Goal: Information Seeking & Learning: Learn about a topic

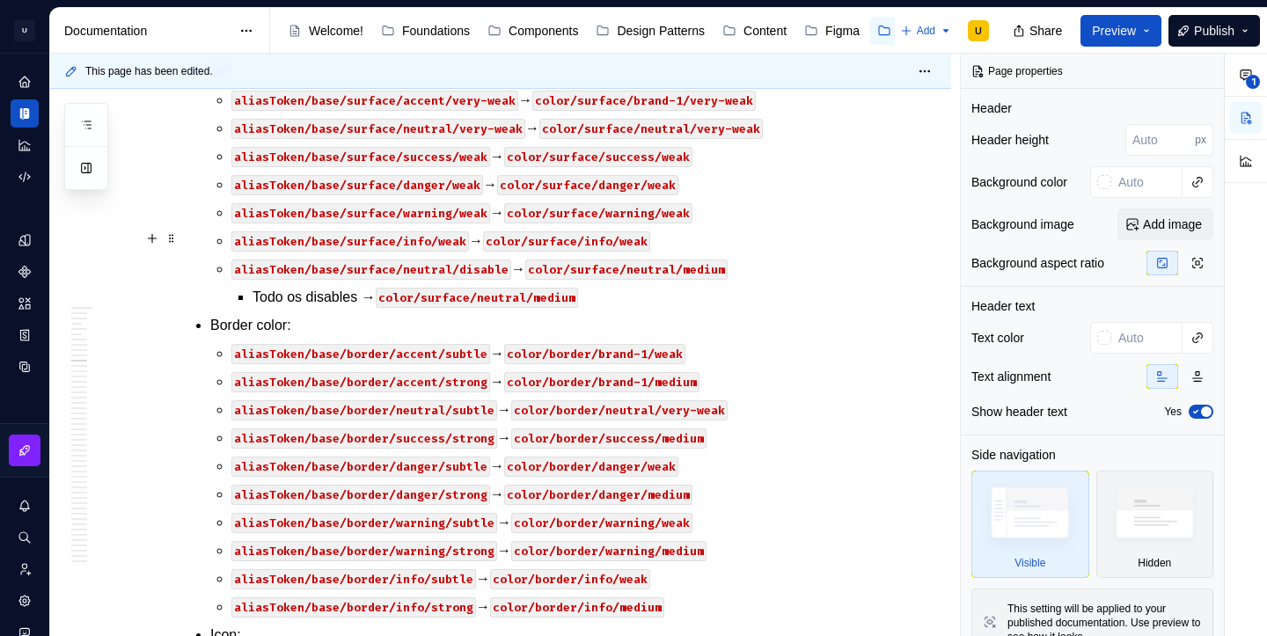
scroll to position [33076, 0]
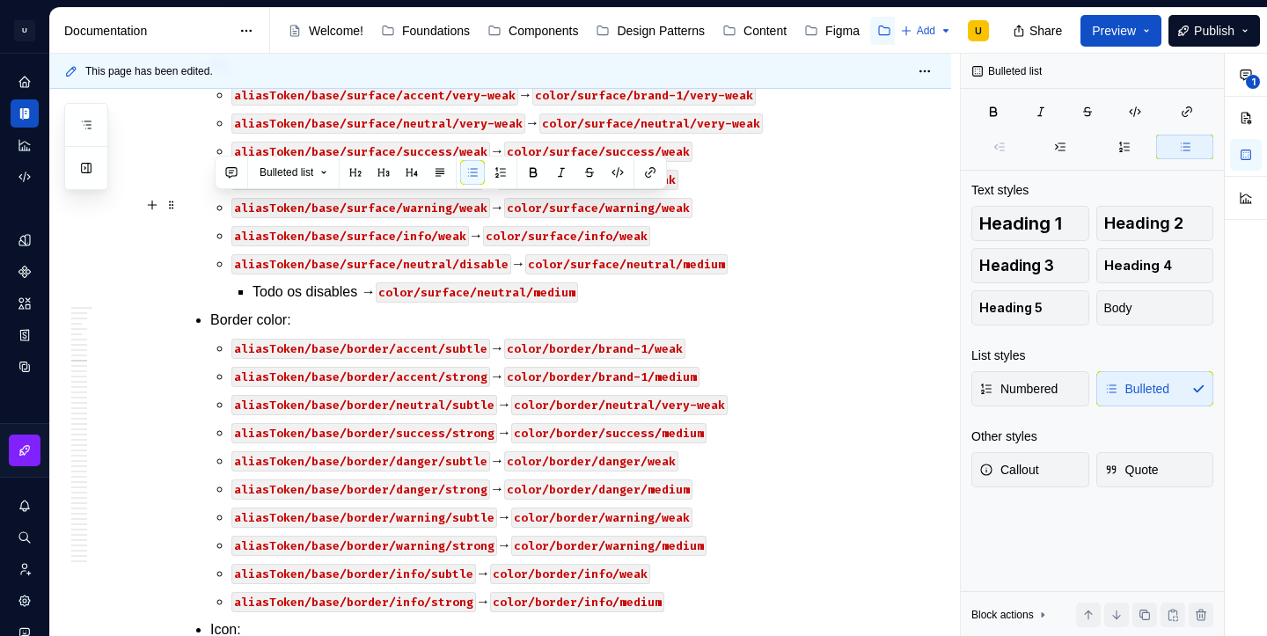
drag, startPoint x: 699, startPoint y: 326, endPoint x: 187, endPoint y: 208, distance: 525.7
copy li "Text: aliasToken/content/accent/subtle → color/text/brand-1/weak aliasToken/con…"
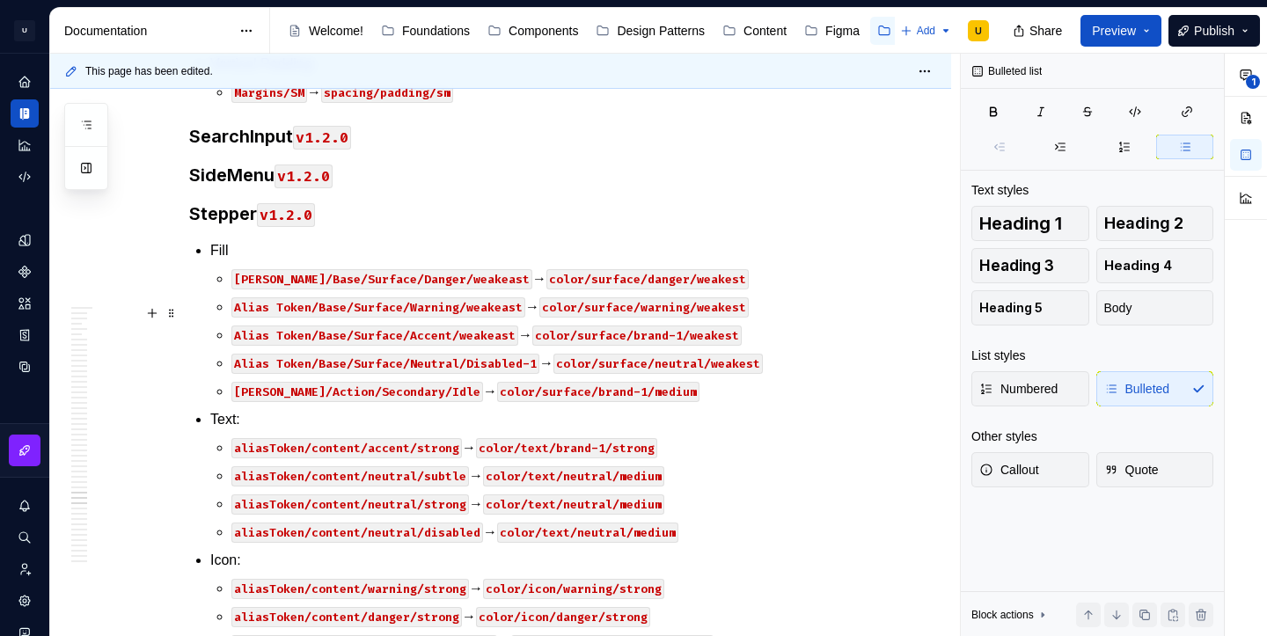
scroll to position [45175, 0]
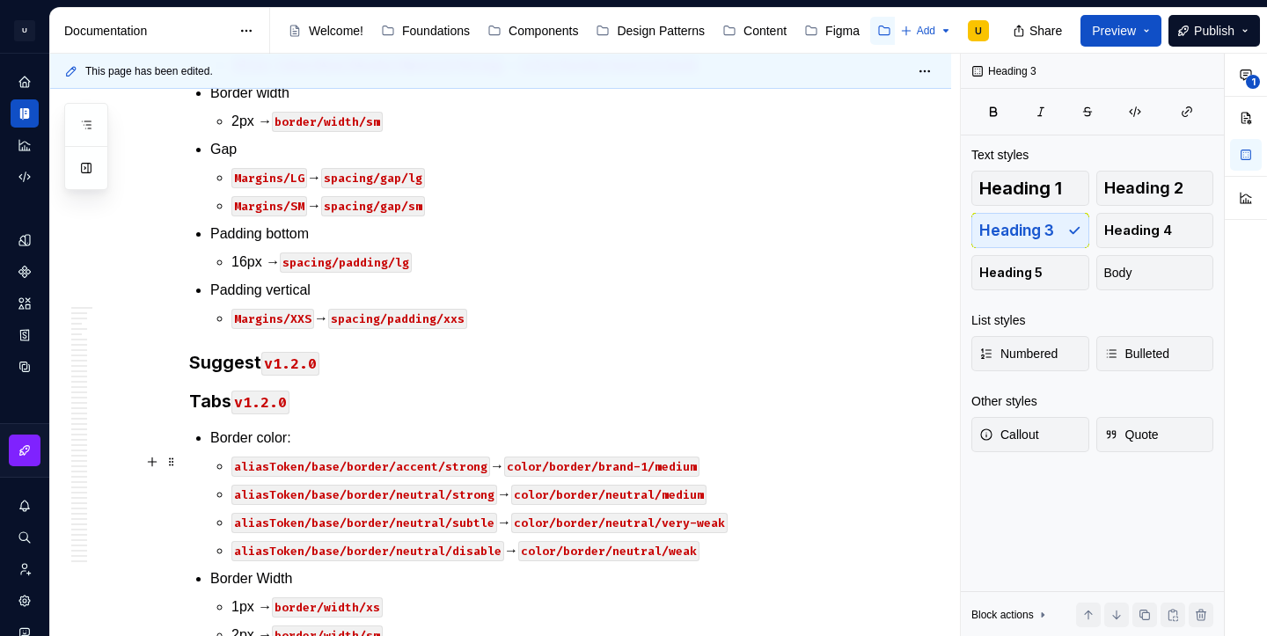
scroll to position [46188, 0]
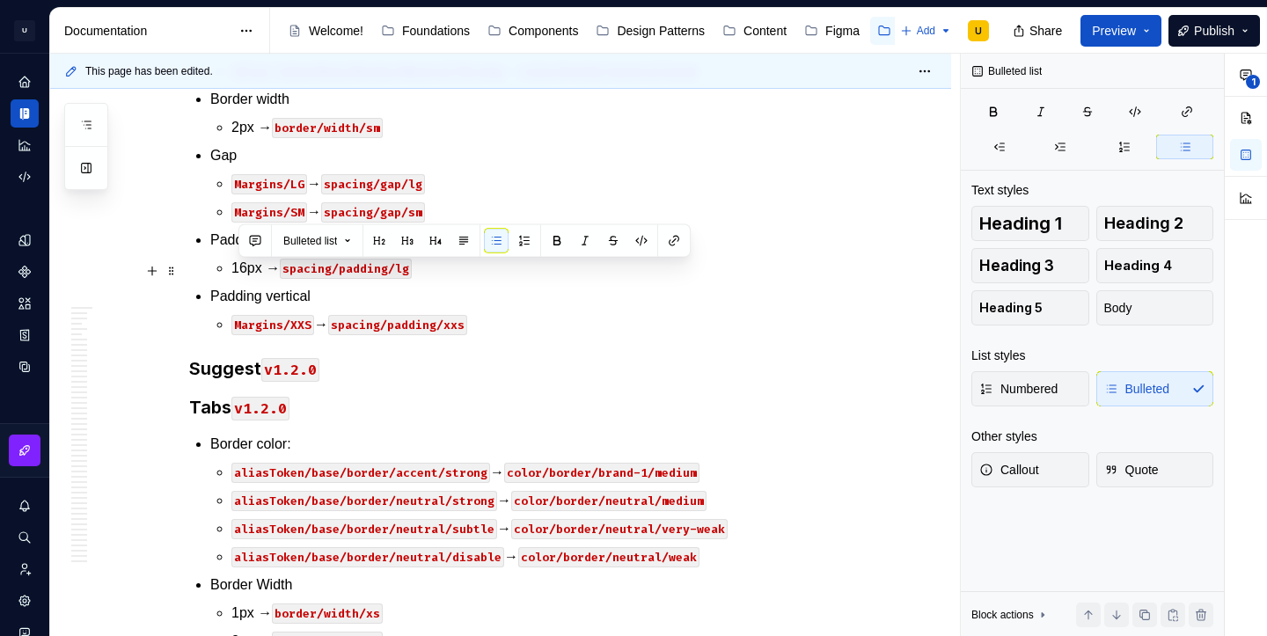
drag, startPoint x: 685, startPoint y: 304, endPoint x: 230, endPoint y: 272, distance: 456.0
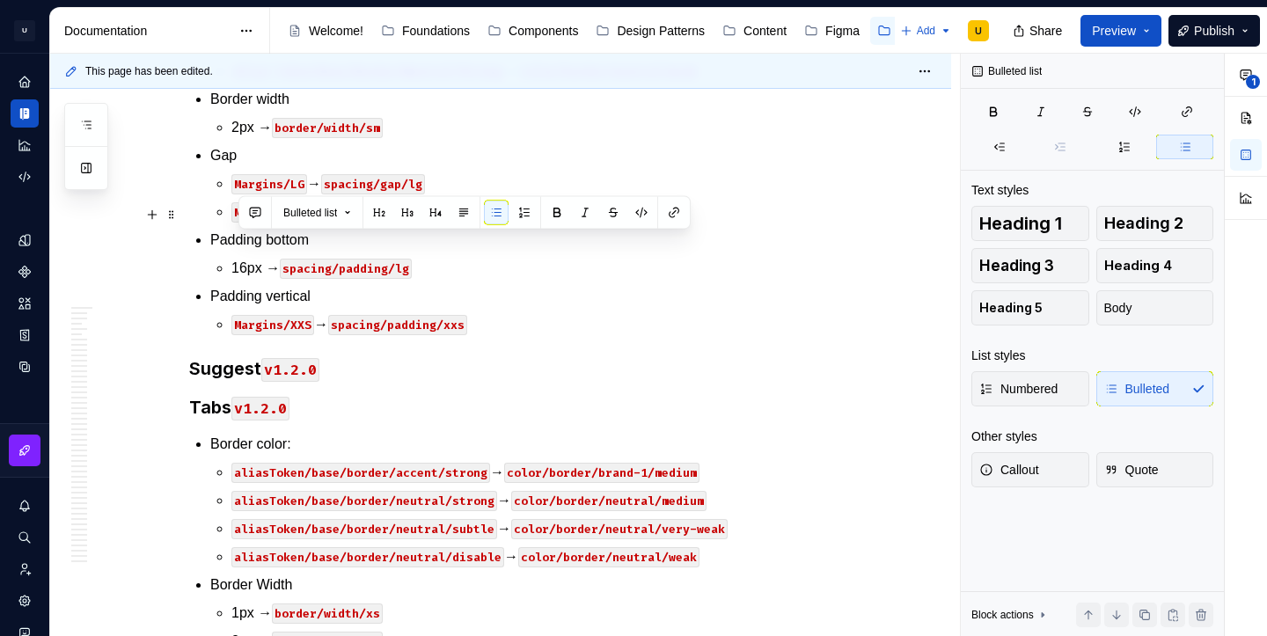
drag, startPoint x: 697, startPoint y: 331, endPoint x: 231, endPoint y: 229, distance: 477.4
copy ul "aliasToken/content/accent/strong → color/text/brand-1/strong aliasToken/content…"
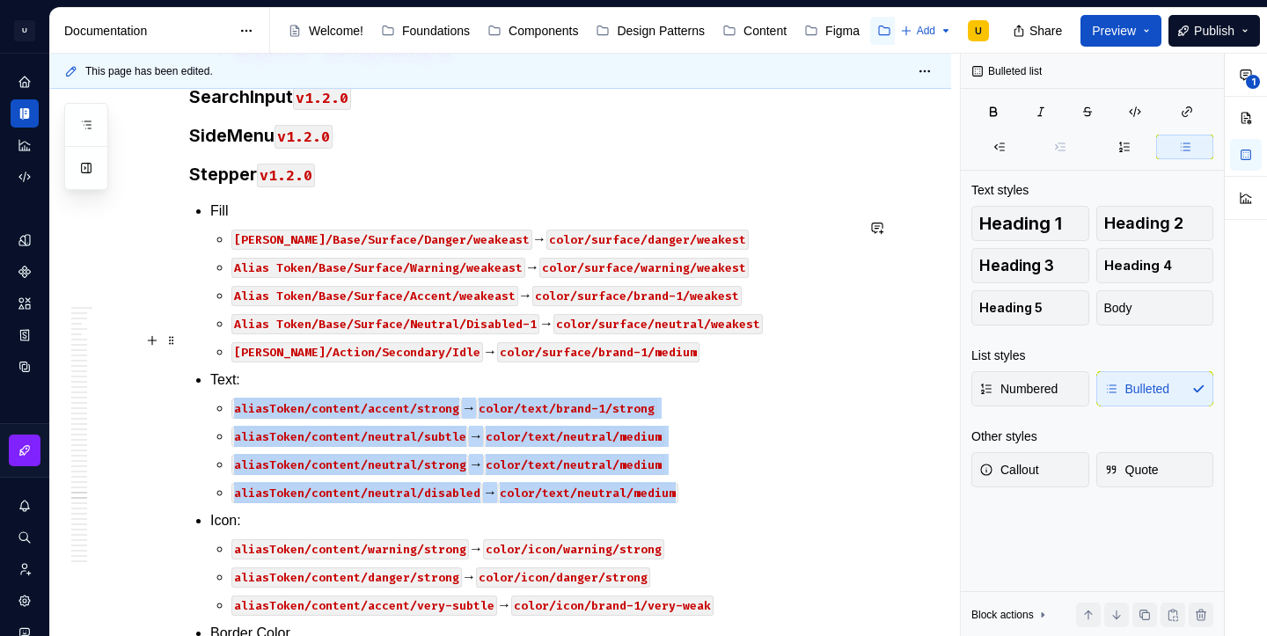
scroll to position [45399, 0]
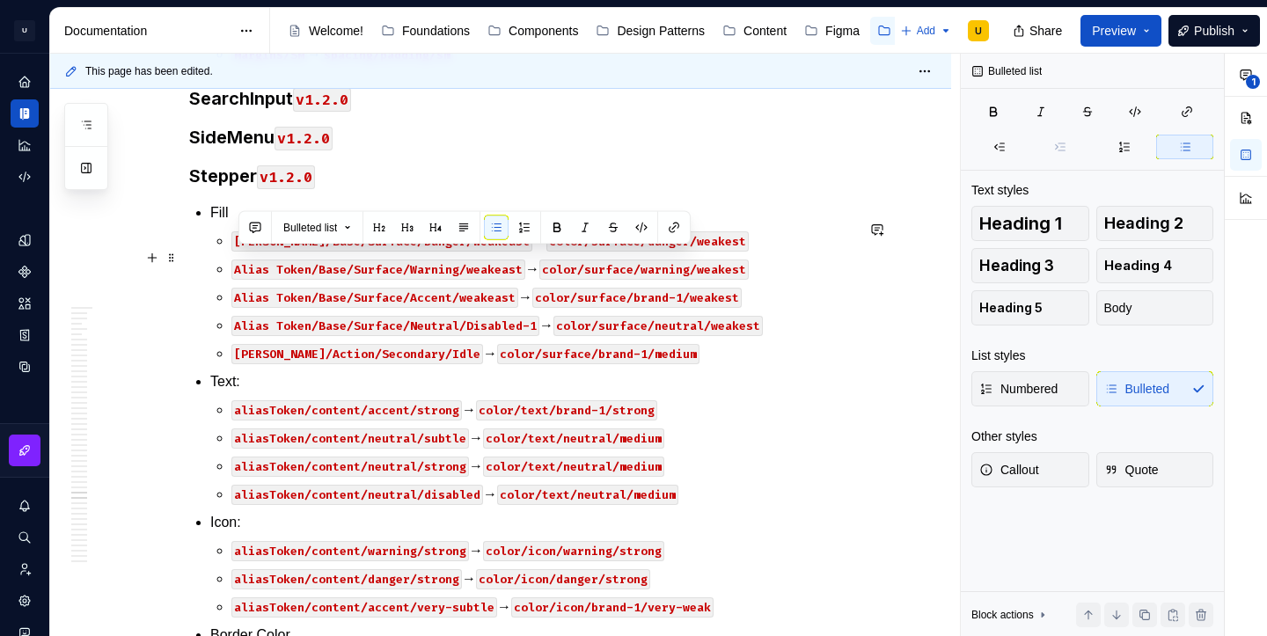
drag, startPoint x: 695, startPoint y: 341, endPoint x: 233, endPoint y: 252, distance: 470.4
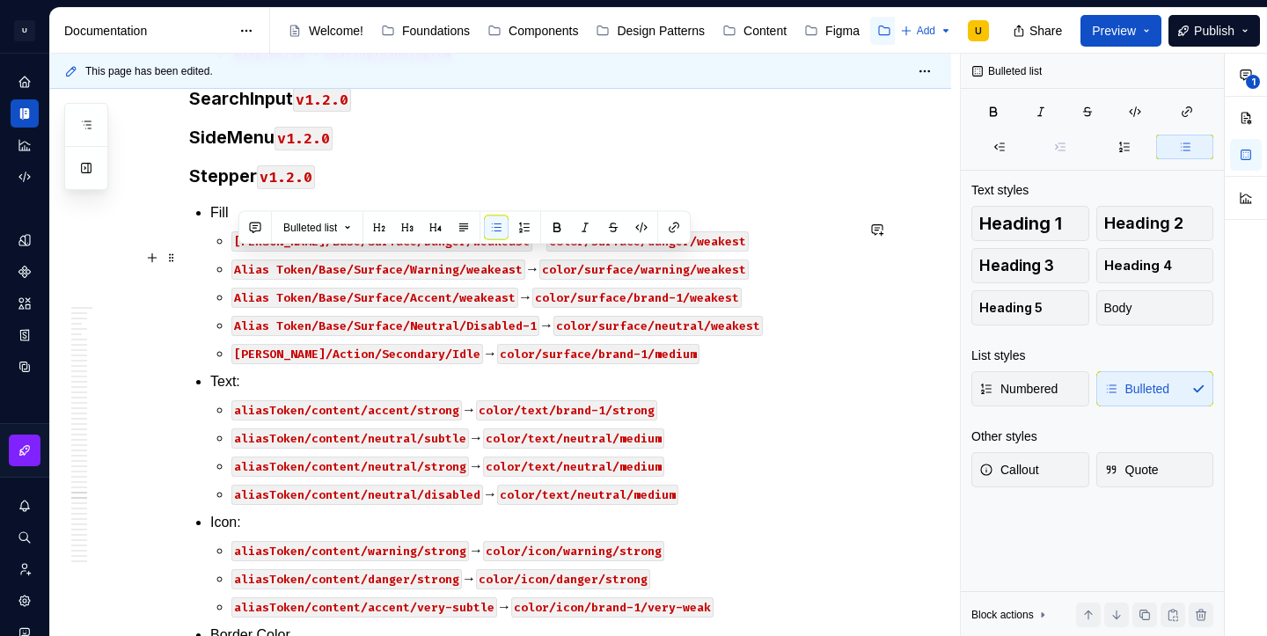
drag, startPoint x: 681, startPoint y: 289, endPoint x: 219, endPoint y: 261, distance: 462.7
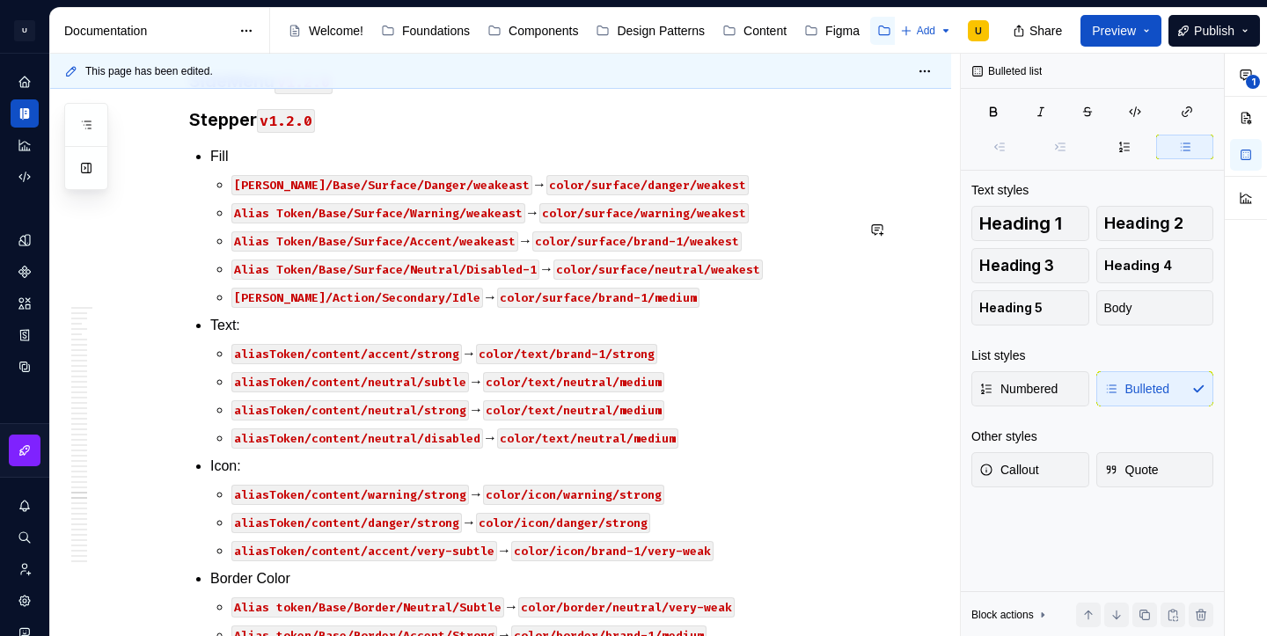
type textarea "*"
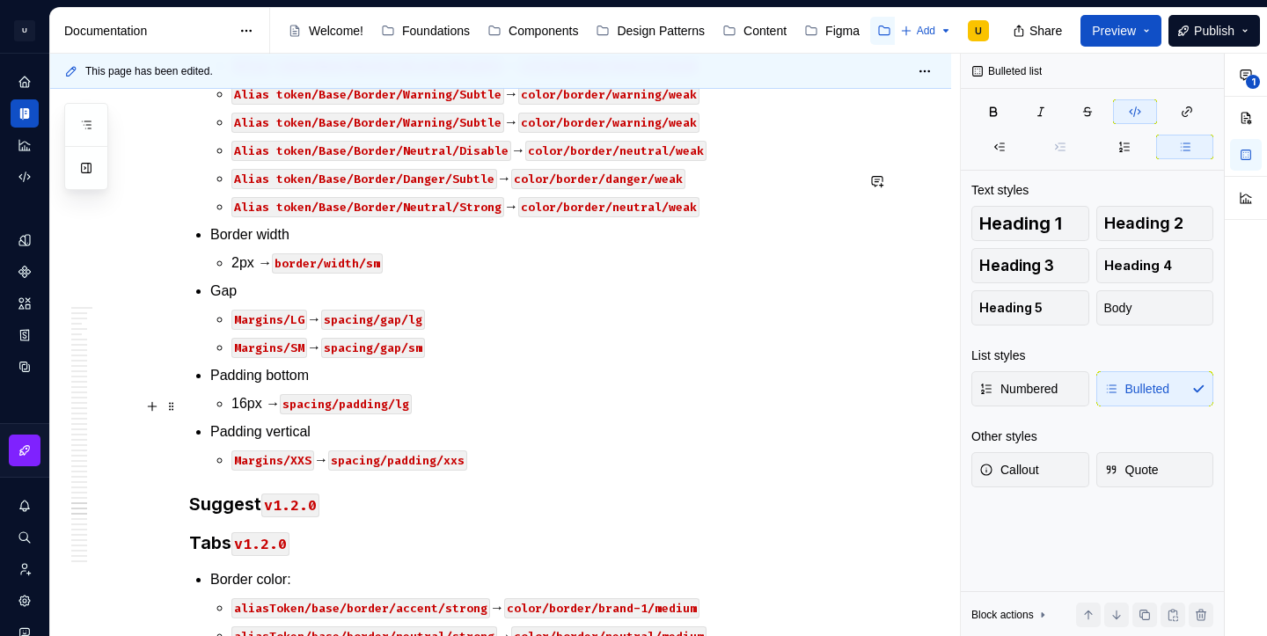
scroll to position [46003, 0]
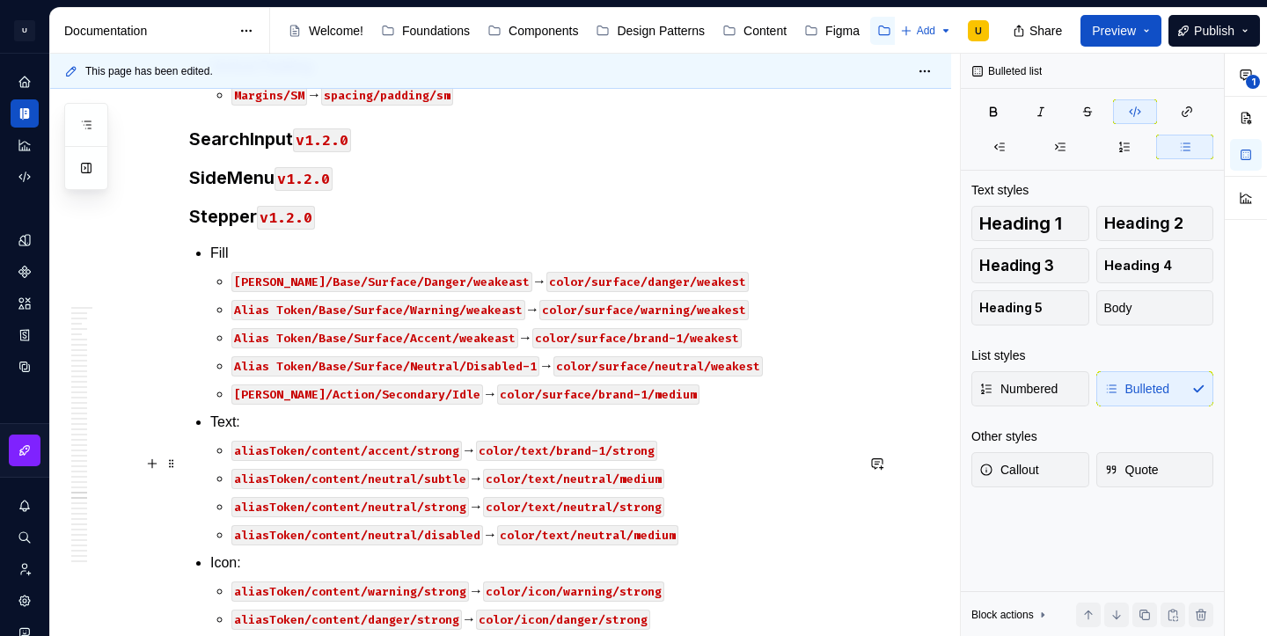
scroll to position [45303, 0]
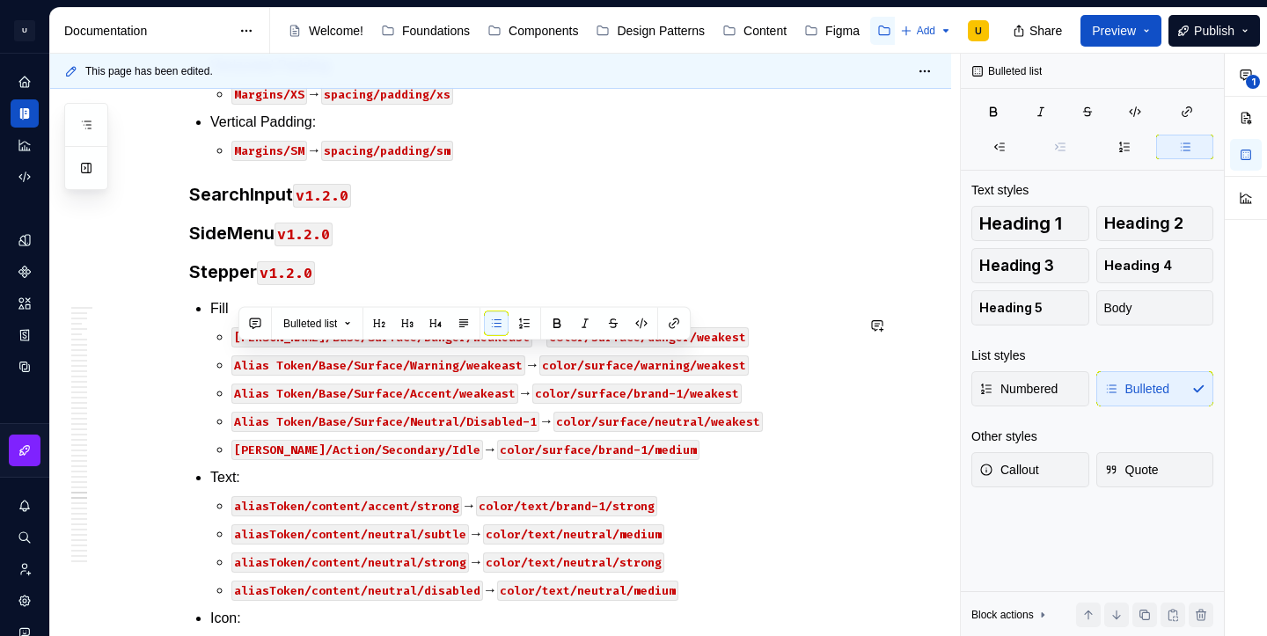
copy p "aliasToken/content/neutral/strong → color/text/neutral/strong"
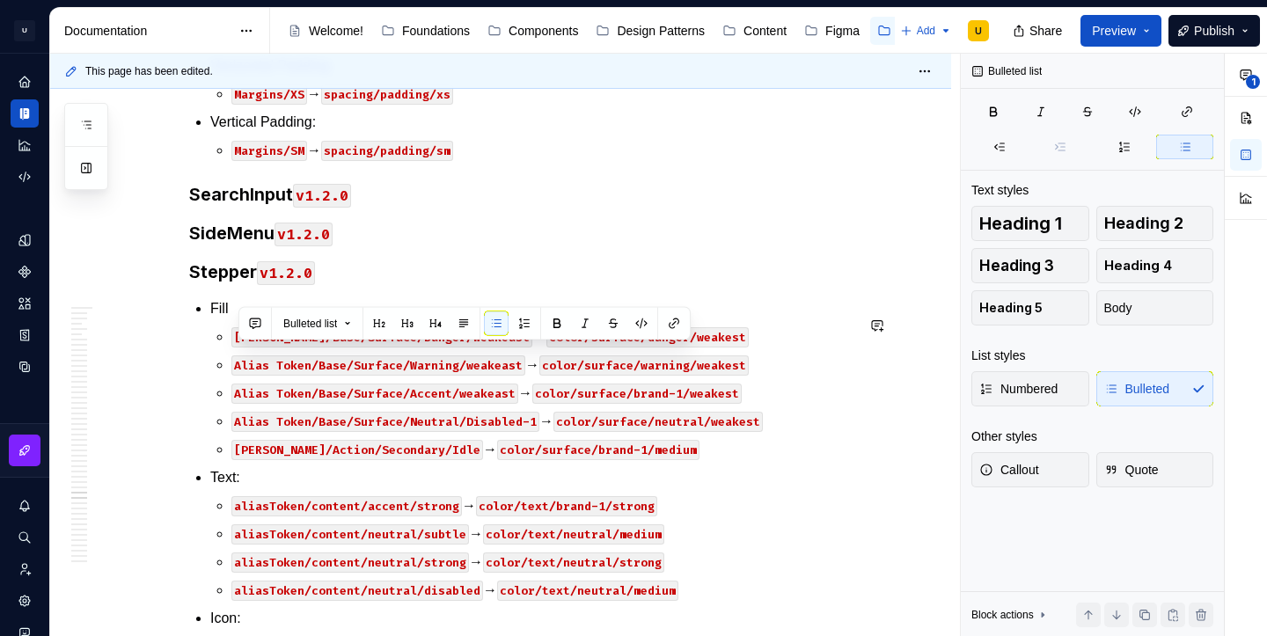
copy p "aliasToken/content/neutral/strong → color/text/neutral/strong"
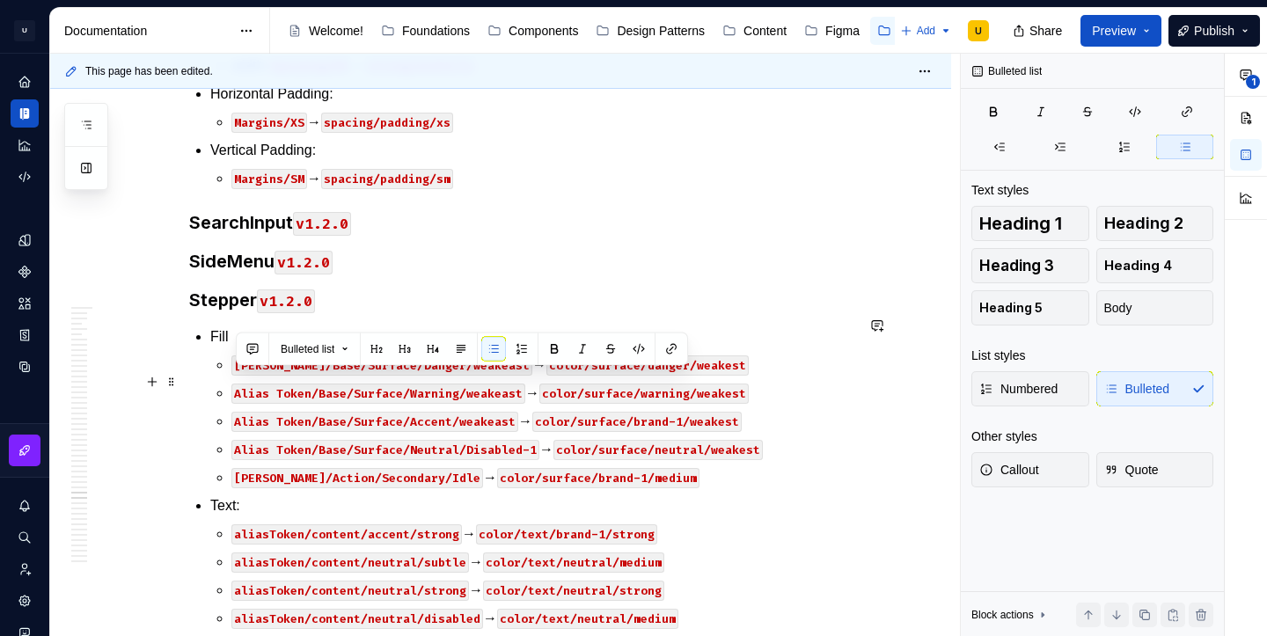
copy p "aliasToken/content/accent/very-subtle → color/text/neutral/strong"
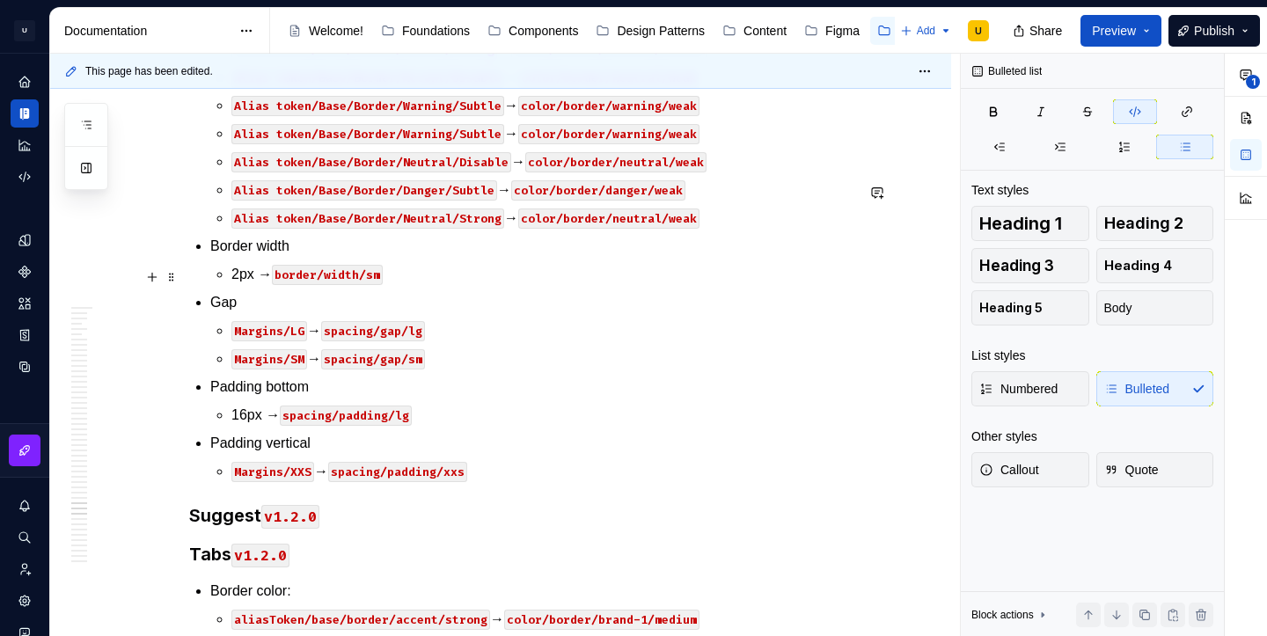
scroll to position [46110, 0]
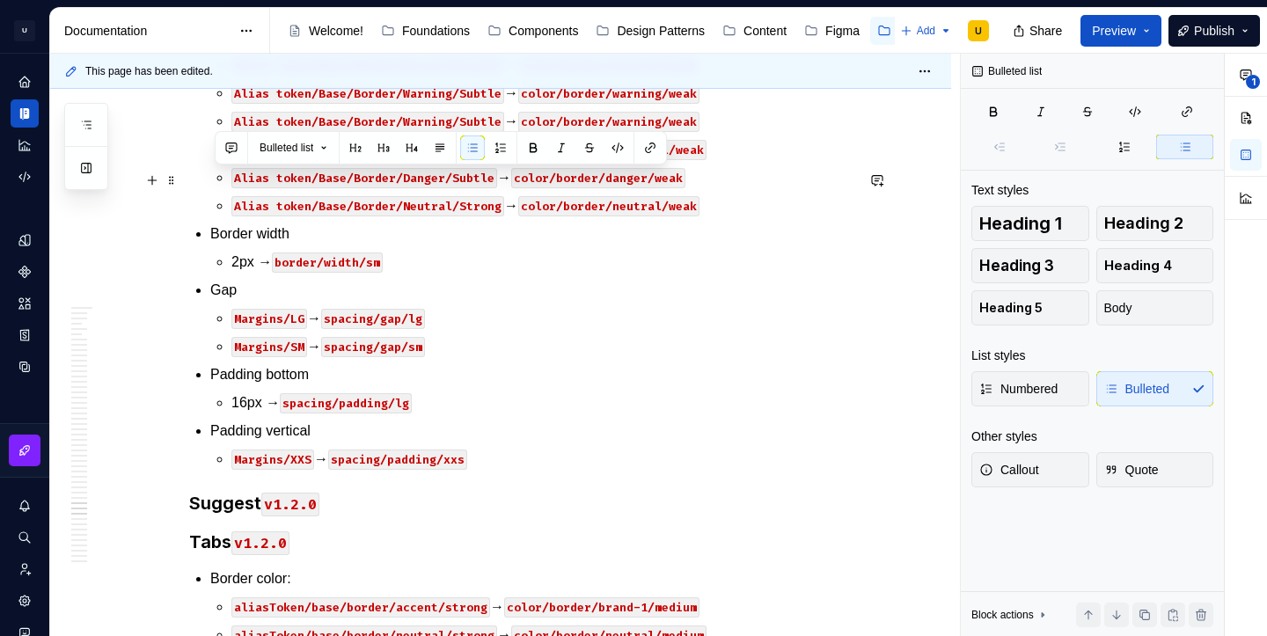
drag, startPoint x: 721, startPoint y: 319, endPoint x: 204, endPoint y: 179, distance: 535.1
copy li "Fill Alias Token/Base/Surface/Danger/weakeast → color/surface/danger/weakest Al…"
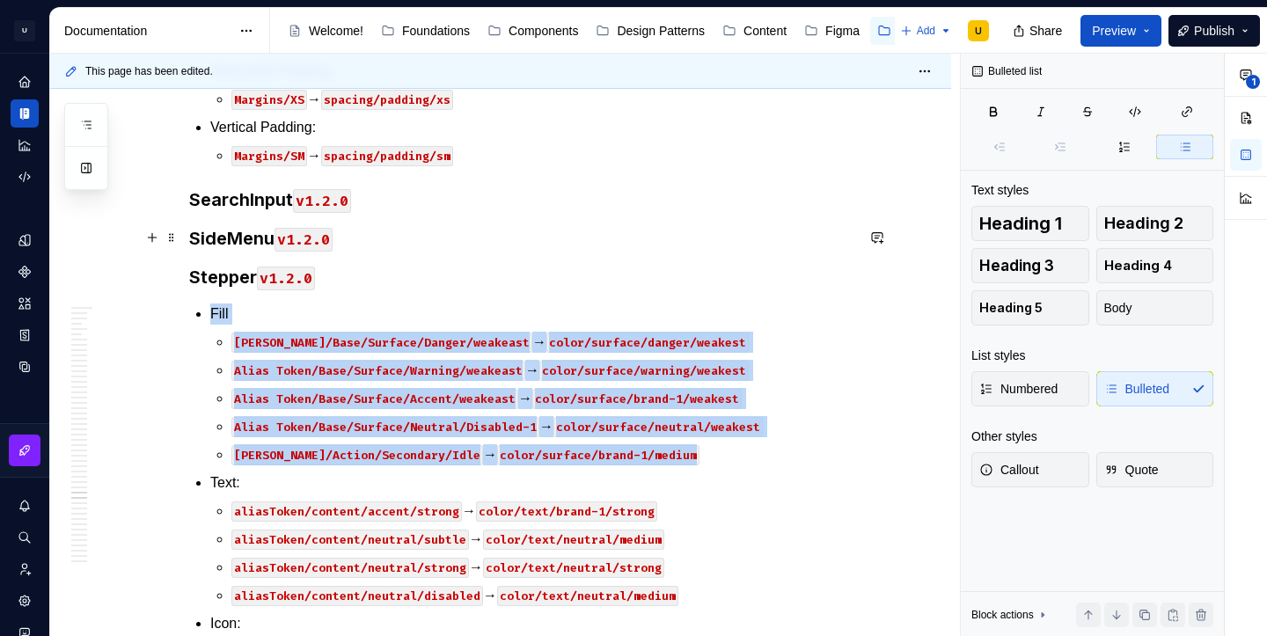
scroll to position [45324, 0]
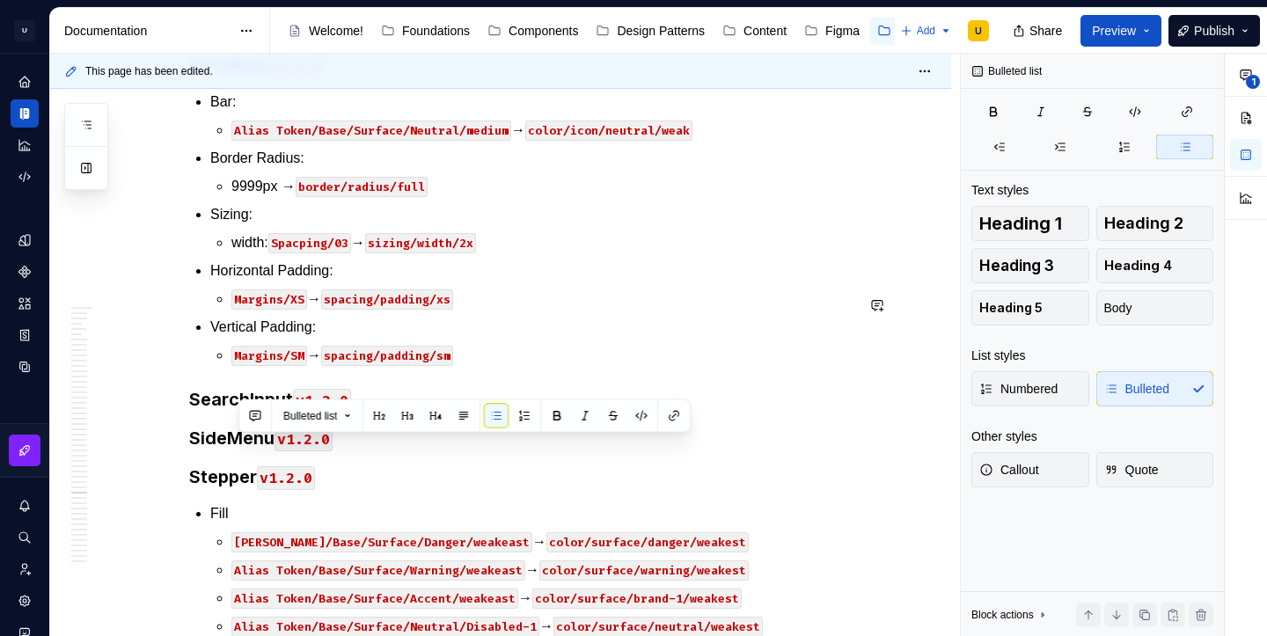
copy p "Alias Token/Action/Secondary/Idle → color/surface/brand-1/medium"
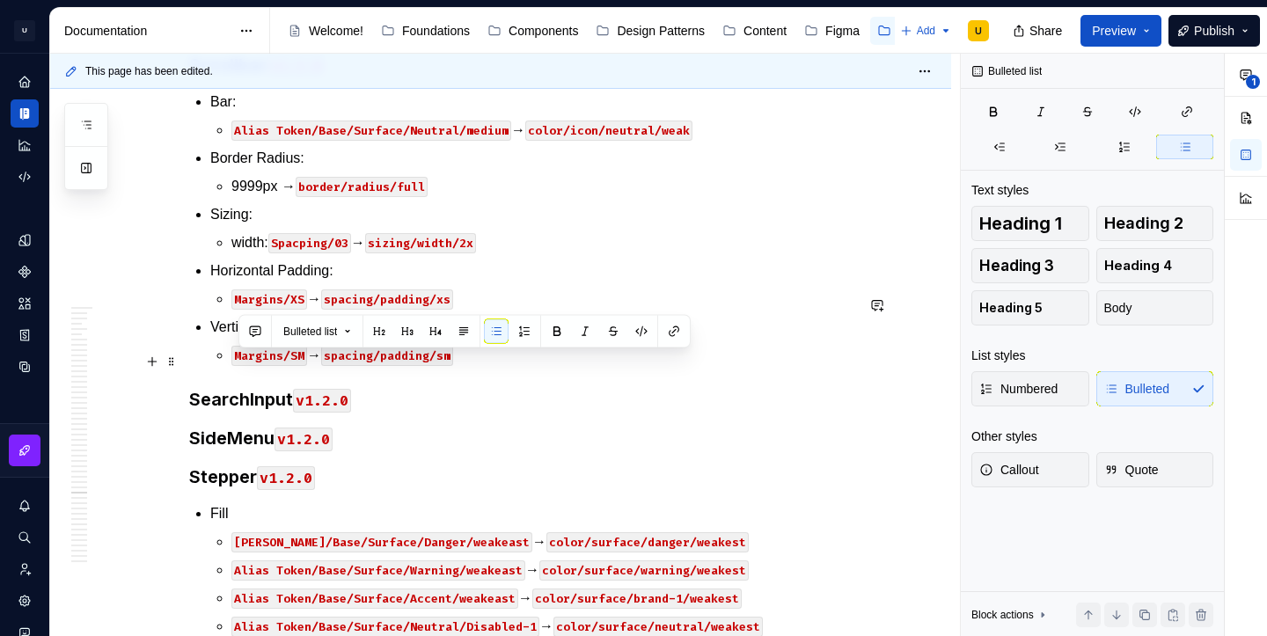
drag, startPoint x: 768, startPoint y: 362, endPoint x: 231, endPoint y: 363, distance: 536.7
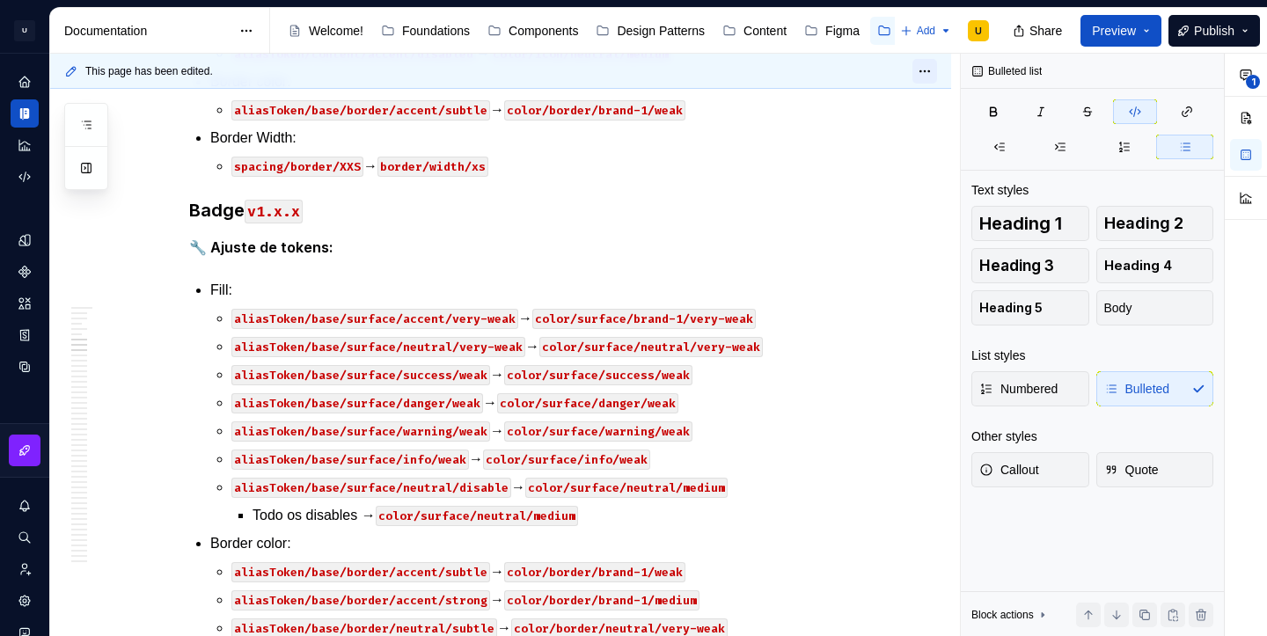
scroll to position [30730, 0]
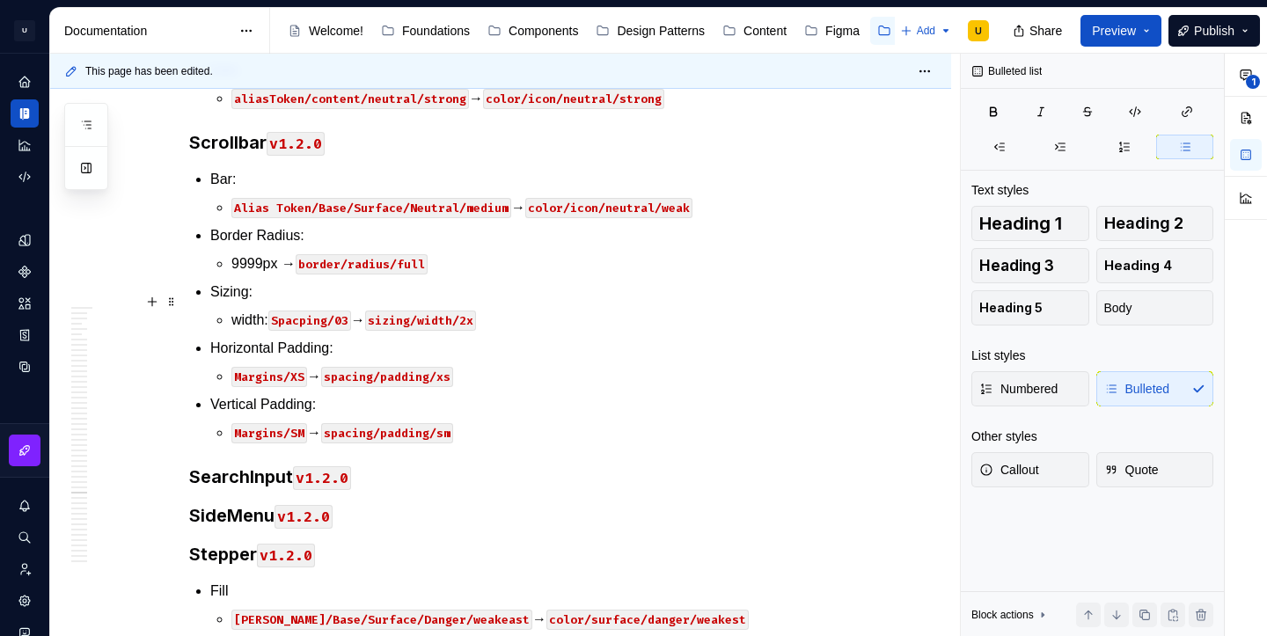
scroll to position [45306, 0]
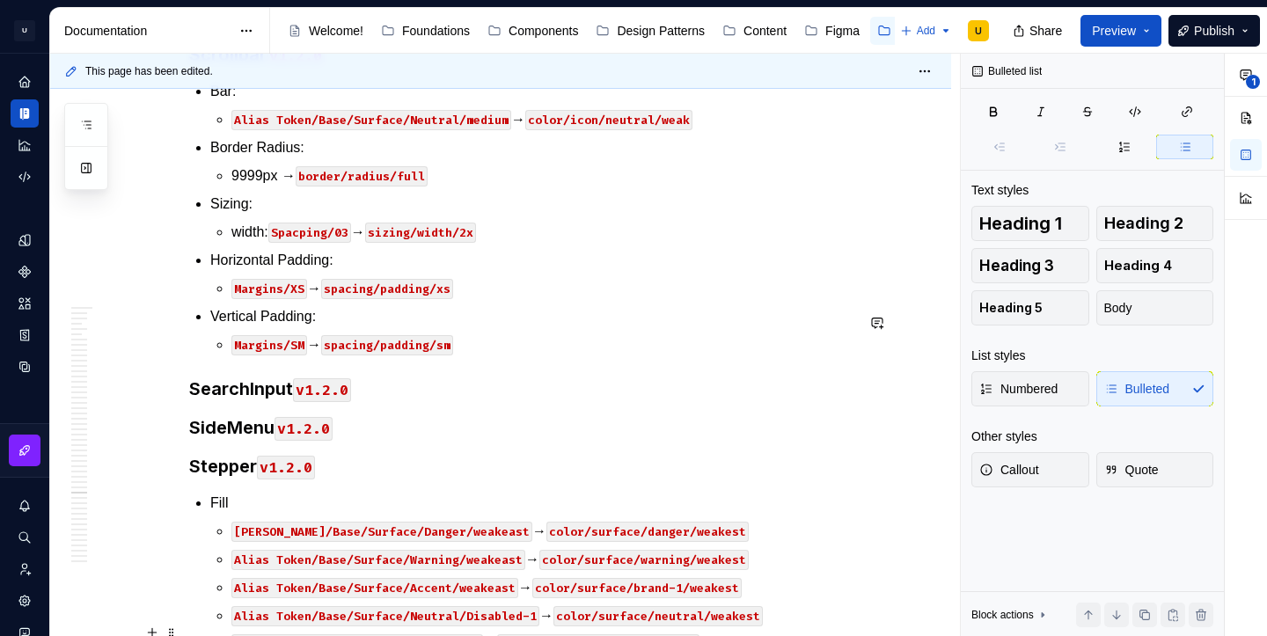
type textarea "*"
